Goal: Check status: Check status

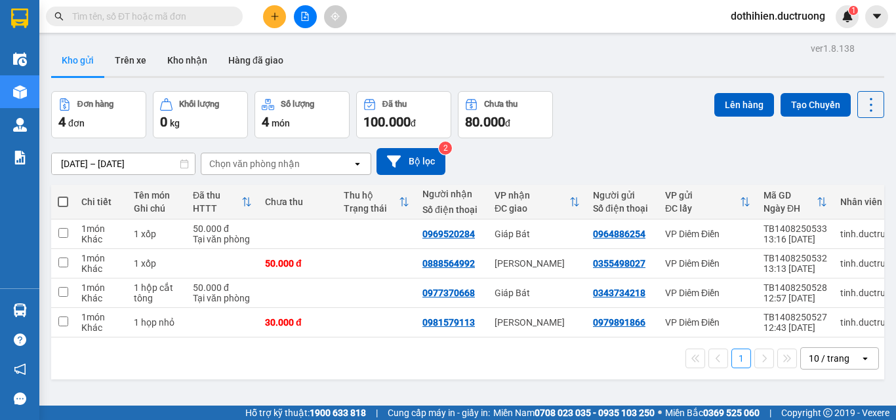
click at [146, 20] on input "text" at bounding box center [149, 16] width 155 height 14
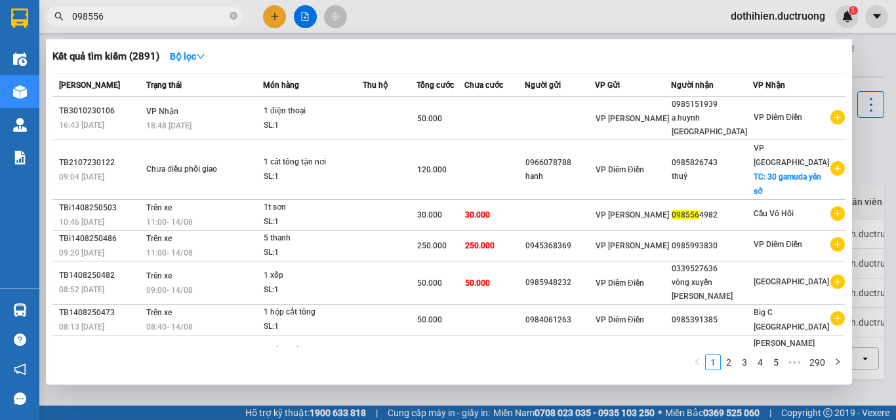
type input "0985564"
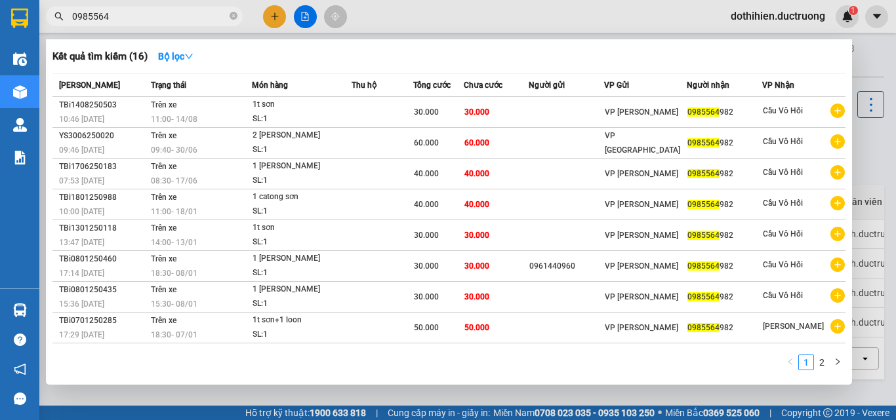
click at [130, 10] on input "0985564" at bounding box center [149, 16] width 155 height 14
